Goal: Task Accomplishment & Management: Manage account settings

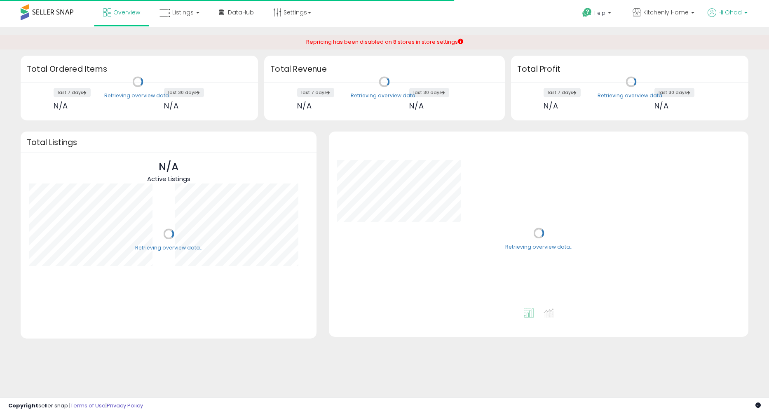
click at [720, 12] on span "Hi Ohad" at bounding box center [729, 12] width 23 height 8
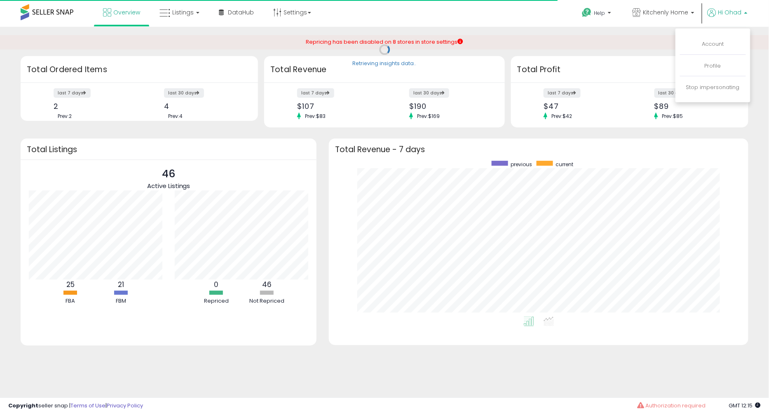
scroll to position [156, 402]
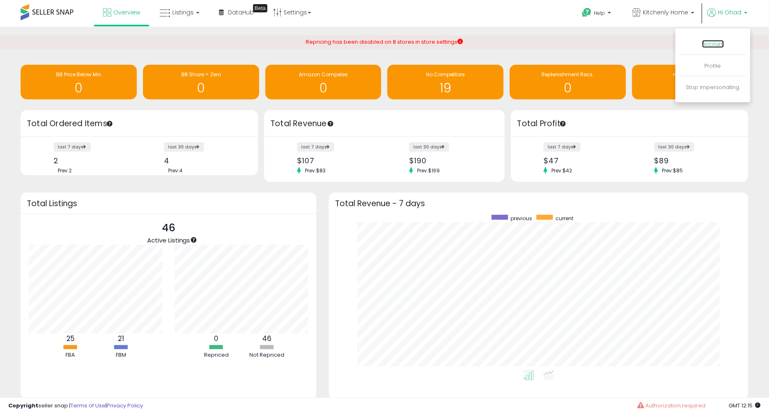
click at [718, 41] on link "Account" at bounding box center [713, 44] width 22 height 8
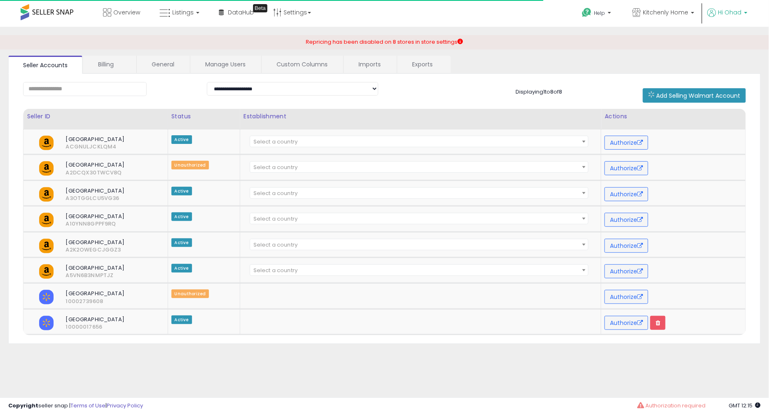
click at [731, 18] on p "Hi Ohad" at bounding box center [727, 13] width 40 height 10
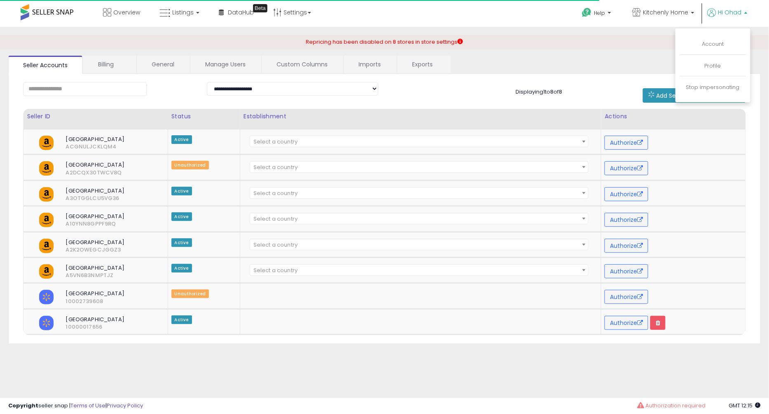
click at [713, 39] on li "Account" at bounding box center [713, 44] width 66 height 21
click at [710, 43] on link "Account" at bounding box center [713, 44] width 22 height 8
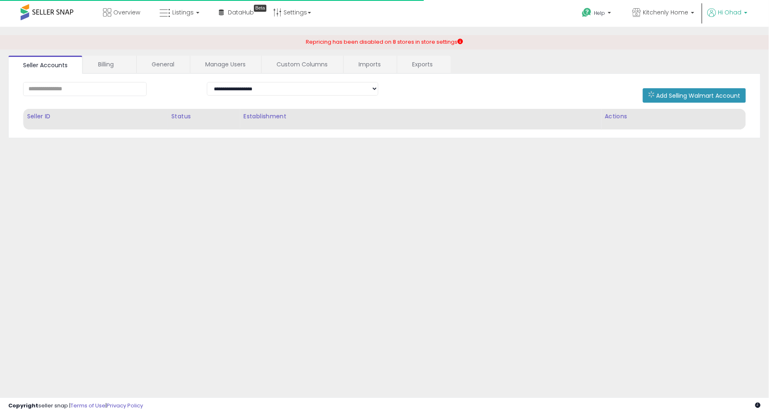
click at [727, 16] on span "Hi Ohad" at bounding box center [729, 12] width 23 height 8
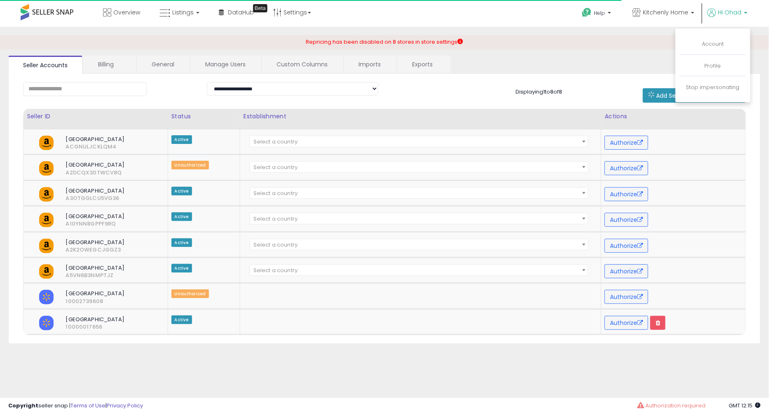
click at [715, 91] on li "Stop impersonating" at bounding box center [713, 87] width 66 height 20
click at [705, 86] on link "Stop impersonating" at bounding box center [713, 87] width 54 height 8
